Goal: Browse casually

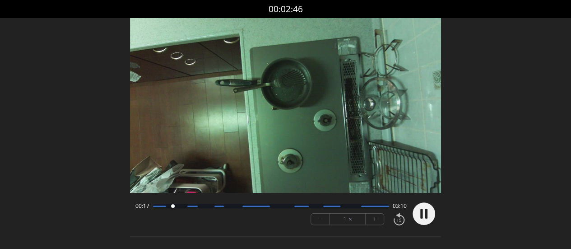
click at [422, 213] on icon at bounding box center [421, 213] width 2 height 9
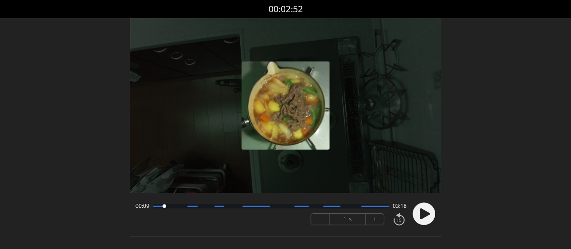
drag, startPoint x: 172, startPoint y: 206, endPoint x: 162, endPoint y: 208, distance: 11.0
click at [162, 208] on div at bounding box center [164, 206] width 12 height 12
click at [422, 212] on icon at bounding box center [425, 213] width 10 height 11
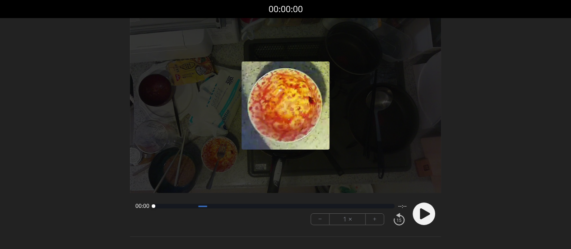
click at [420, 214] on icon at bounding box center [425, 213] width 10 height 11
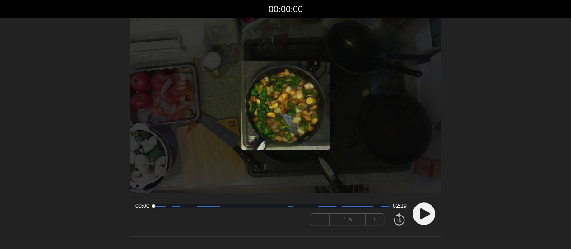
click at [423, 214] on icon at bounding box center [425, 213] width 10 height 11
